Goal: Share content: Share content

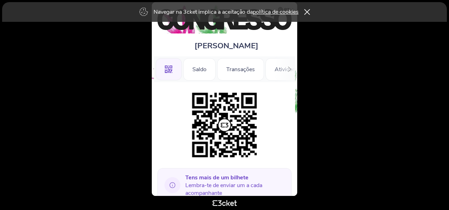
click at [271, 11] on link "política de cookies" at bounding box center [276, 12] width 46 height 8
click at [290, 69] on icon at bounding box center [289, 69] width 5 height 5
click at [159, 68] on icon at bounding box center [159, 69] width 5 height 5
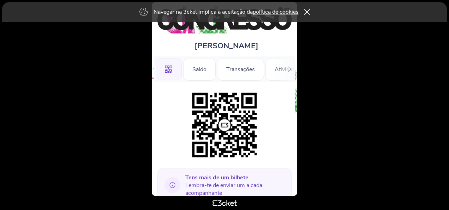
click at [159, 68] on div ".st0{fill-rule:evenodd;clip-rule:evenodd;}" at bounding box center [169, 69] width 26 height 23
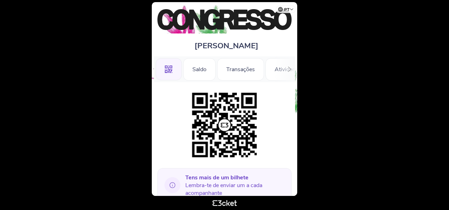
click at [172, 185] on icon at bounding box center [172, 185] width 6 height 6
click at [199, 182] on span "Tens mais de um bilhete Lembra-te de enviar um a cada acompanhante" at bounding box center [235, 185] width 101 height 23
click at [226, 178] on b "Tens mais de um bilhete" at bounding box center [216, 178] width 63 height 8
click at [228, 125] on img at bounding box center [224, 125] width 72 height 72
click at [201, 69] on div "Saldo" at bounding box center [199, 69] width 32 height 23
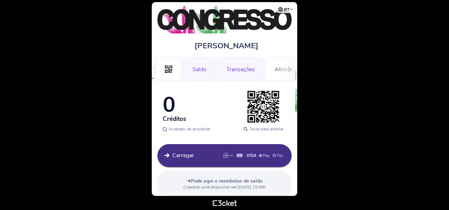
click at [232, 68] on div "Transações" at bounding box center [240, 69] width 47 height 23
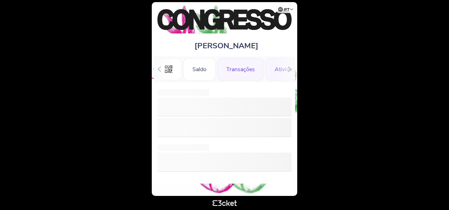
scroll to position [0, 16]
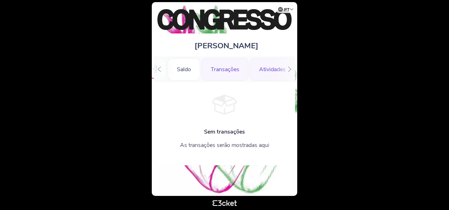
click at [268, 67] on div "Atividades" at bounding box center [272, 69] width 45 height 23
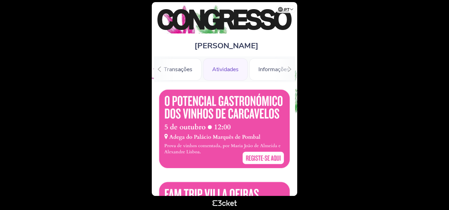
click at [290, 69] on icon at bounding box center [289, 69] width 5 height 5
click at [290, 69] on div "Informações" at bounding box center [269, 69] width 49 height 23
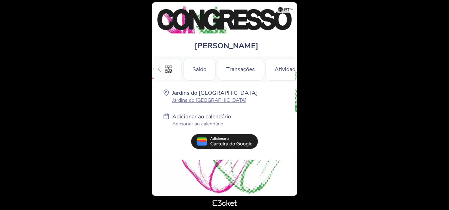
scroll to position [0, 67]
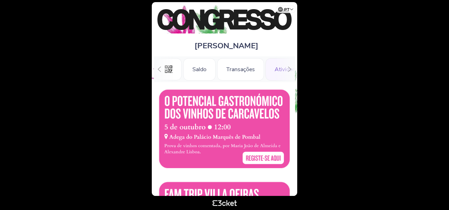
scroll to position [0, 62]
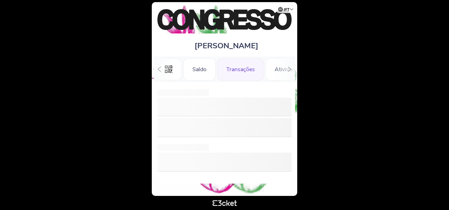
scroll to position [0, 16]
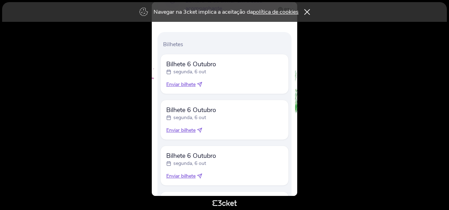
scroll to position [159, 0]
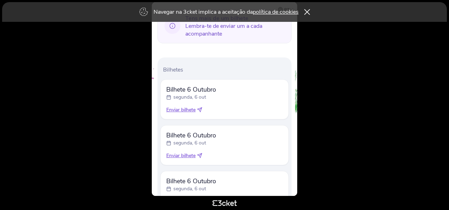
click at [201, 108] on icon at bounding box center [200, 109] width 2 height 2
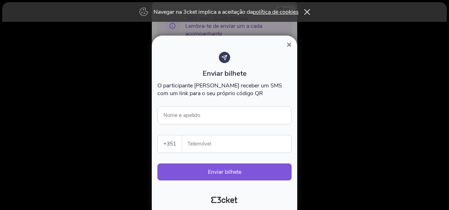
scroll to position [265, 0]
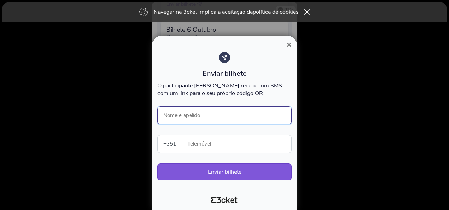
click at [232, 115] on input "Nome e apelido" at bounding box center [224, 116] width 134 height 18
type input "Paulo Queirós"
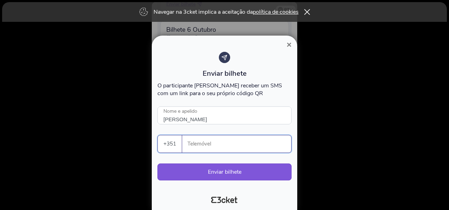
click at [228, 142] on input "Telemóvel" at bounding box center [239, 143] width 103 height 17
type input "917821913"
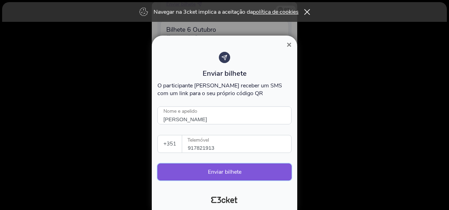
click at [224, 171] on button "Enviar bilhete" at bounding box center [224, 172] width 134 height 17
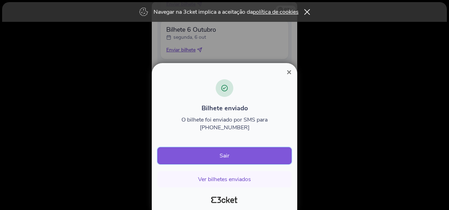
click at [226, 155] on button "Sair" at bounding box center [224, 155] width 134 height 17
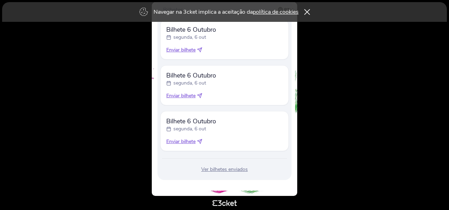
scroll to position [184, 0]
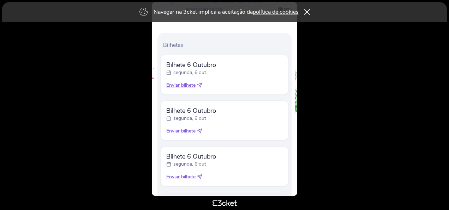
click at [201, 84] on icon at bounding box center [199, 85] width 5 height 5
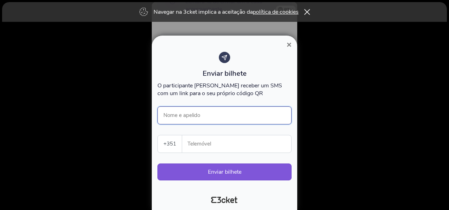
click at [205, 117] on input "Nome e apelido" at bounding box center [224, 116] width 134 height 18
type input "[PERSON_NAME]"
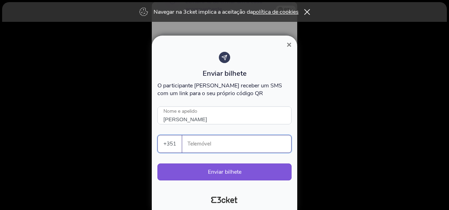
click at [225, 145] on input "Telemóvel" at bounding box center [239, 143] width 103 height 17
click at [211, 147] on input "Telemóvel" at bounding box center [239, 143] width 103 height 17
drag, startPoint x: 216, startPoint y: 149, endPoint x: 184, endPoint y: 148, distance: 31.7
click at [184, 148] on div "965519629 Telemóvel" at bounding box center [236, 143] width 109 height 17
type input "965519629"
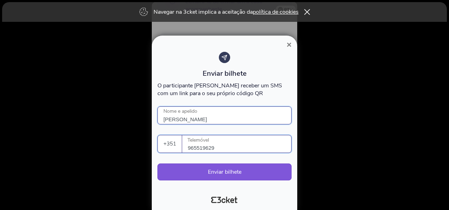
click at [201, 117] on input "[PERSON_NAME]" at bounding box center [224, 116] width 134 height 18
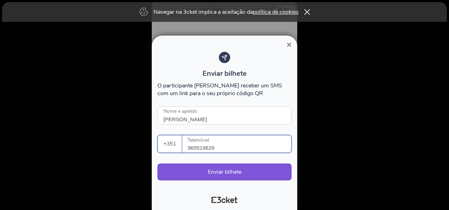
click at [237, 149] on input "965519629" at bounding box center [239, 143] width 103 height 17
click at [237, 147] on input "965519629" at bounding box center [239, 143] width 103 height 17
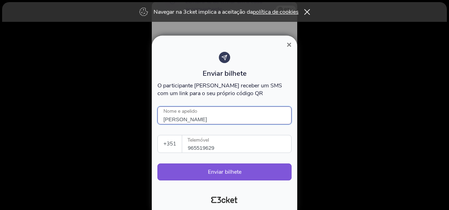
click at [236, 114] on input "[PERSON_NAME]" at bounding box center [224, 116] width 134 height 18
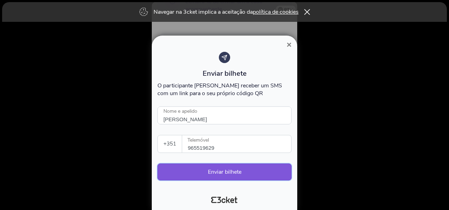
click at [241, 170] on button "Enviar bilhete" at bounding box center [224, 172] width 134 height 17
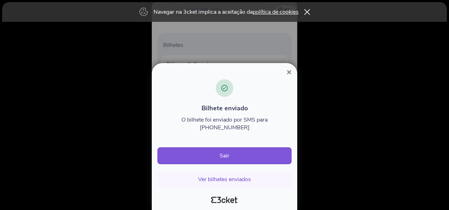
click at [288, 77] on span "×" at bounding box center [288, 72] width 5 height 10
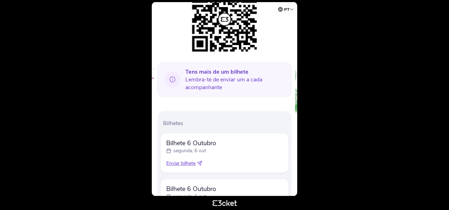
scroll to position [174, 0]
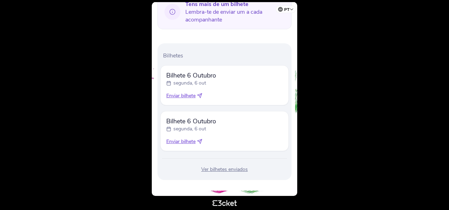
click at [200, 95] on icon at bounding box center [200, 94] width 2 height 2
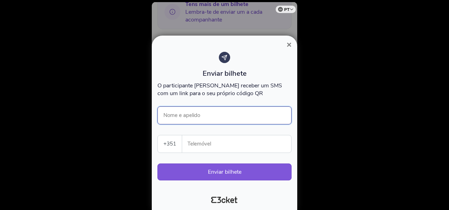
click at [201, 115] on input "Nome e apelido" at bounding box center [224, 116] width 134 height 18
type input "Sandra Soares"
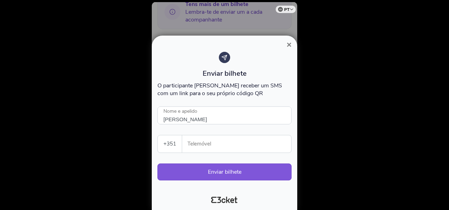
type input "965519629"
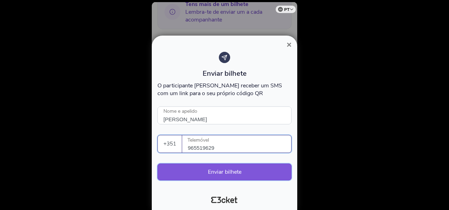
click at [233, 170] on button "Enviar bilhete" at bounding box center [224, 172] width 134 height 17
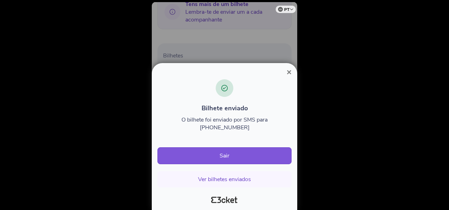
click at [291, 77] on span "×" at bounding box center [288, 72] width 5 height 10
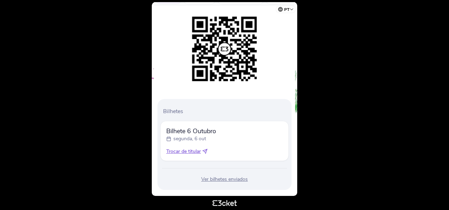
scroll to position [87, 0]
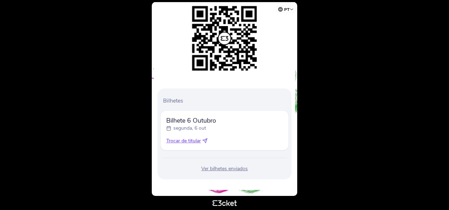
click at [206, 140] on icon at bounding box center [204, 140] width 5 height 5
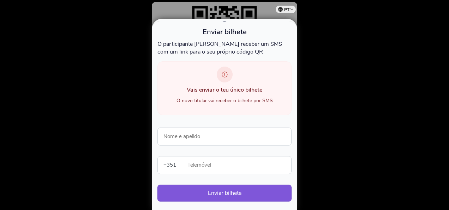
scroll to position [35, 0]
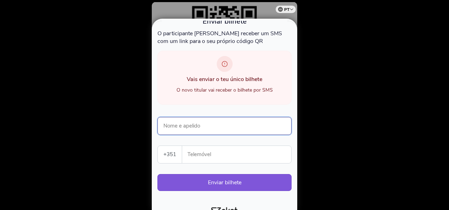
click at [217, 126] on input "Nome e apelido" at bounding box center [224, 126] width 134 height 18
type input "[PERSON_NAME]"
click at [226, 155] on input "Telemóvel" at bounding box center [239, 154] width 103 height 17
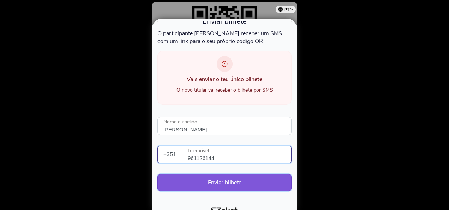
type input "961126144"
click at [223, 178] on button "Enviar bilhete" at bounding box center [224, 182] width 134 height 17
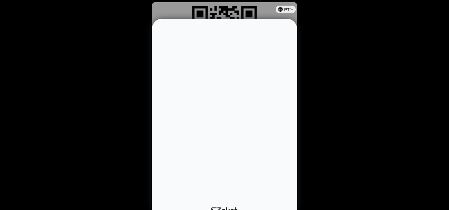
scroll to position [0, 0]
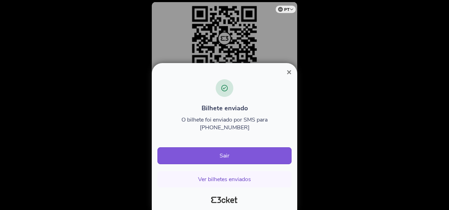
click at [290, 77] on span "×" at bounding box center [288, 72] width 5 height 10
